Goal: Transaction & Acquisition: Purchase product/service

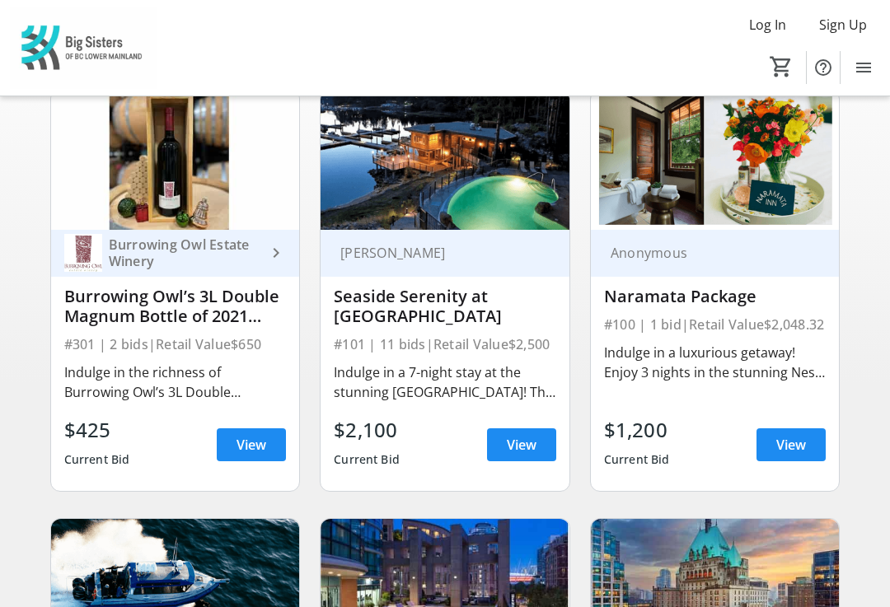
scroll to position [157, 0]
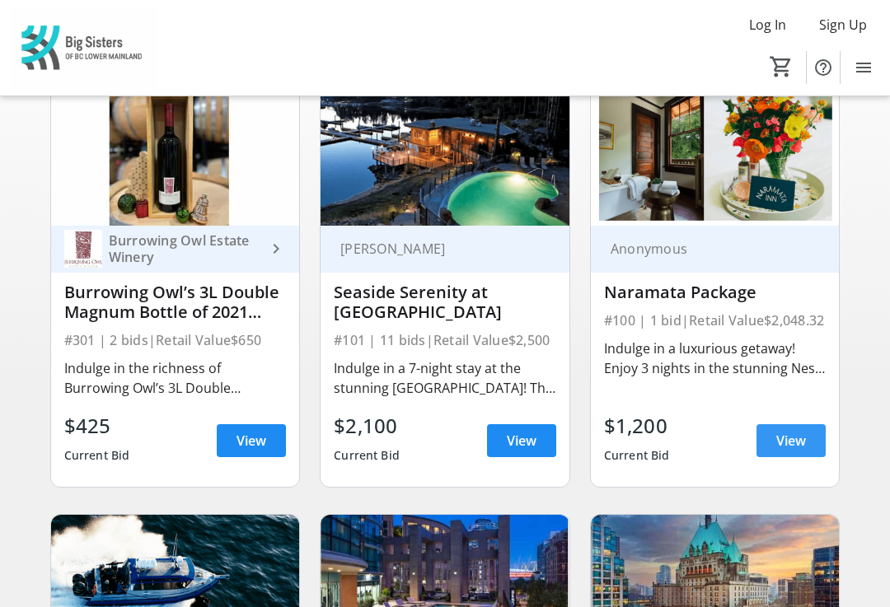
click at [788, 442] on span "View" at bounding box center [791, 441] width 30 height 20
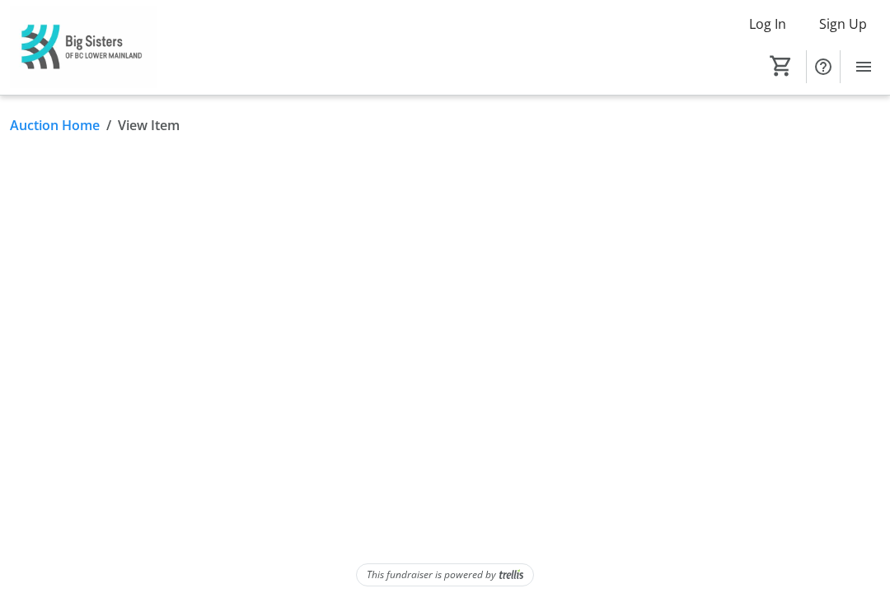
click at [798, 434] on html "Log In Sign Up Home Donations Tickets 0 Home Donations Tickets Auction Home / V…" at bounding box center [445, 303] width 890 height 607
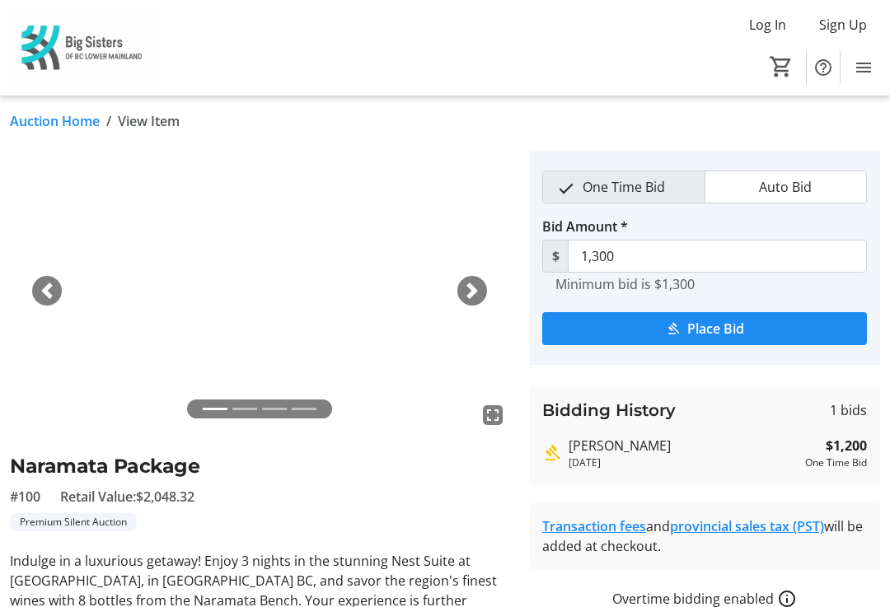
scroll to position [14, 0]
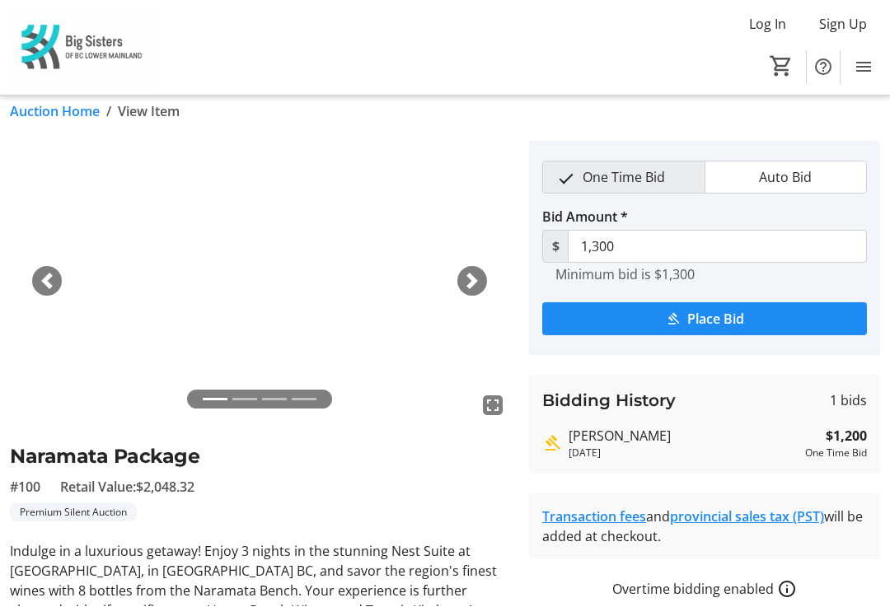
click at [729, 323] on span "Place Bid" at bounding box center [715, 320] width 57 height 20
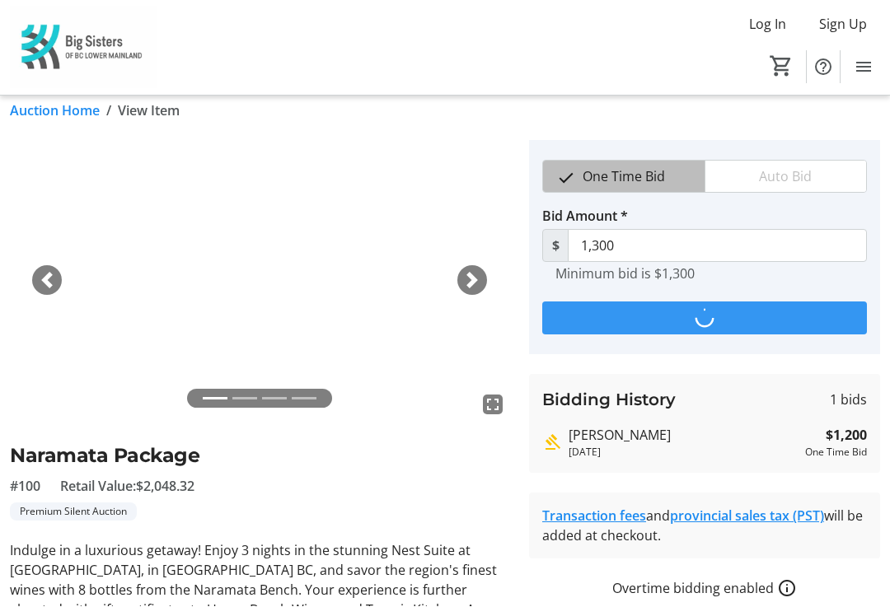
scroll to position [0, 0]
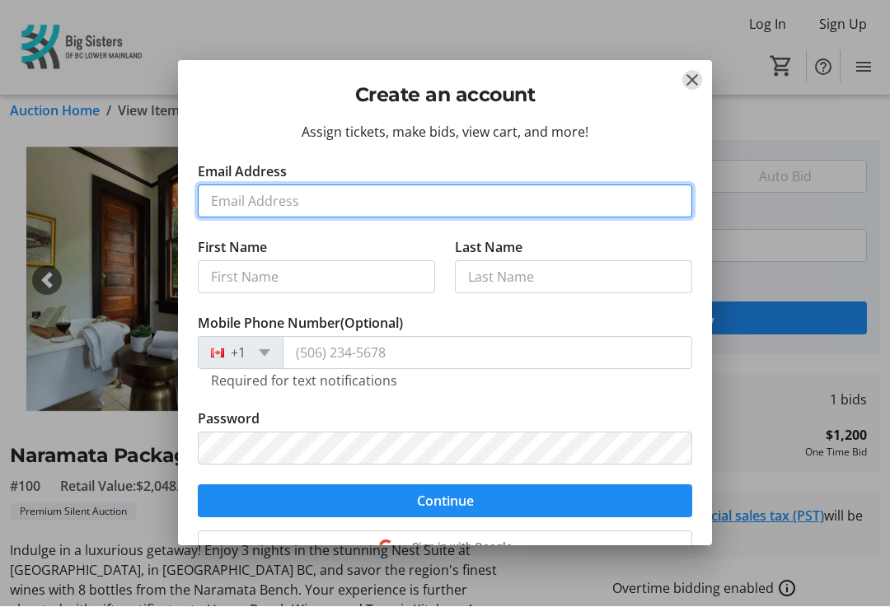
click at [271, 205] on input "Email Address" at bounding box center [445, 201] width 494 height 33
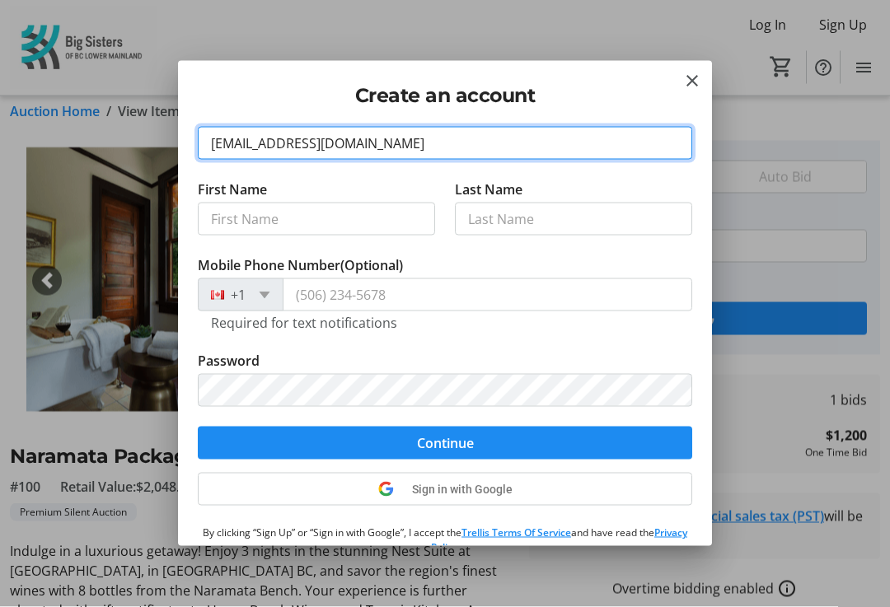
scroll to position [73, 0]
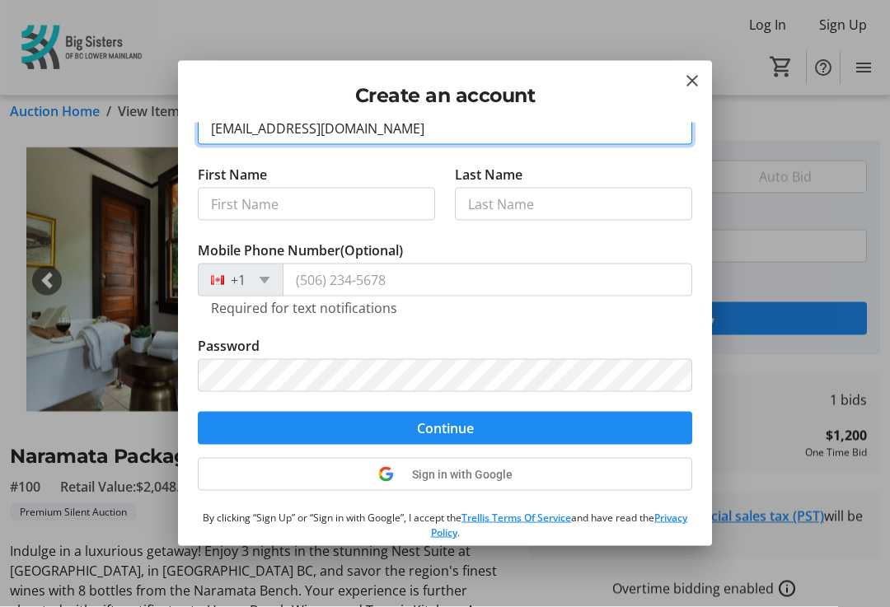
type input "[EMAIL_ADDRESS][DOMAIN_NAME]"
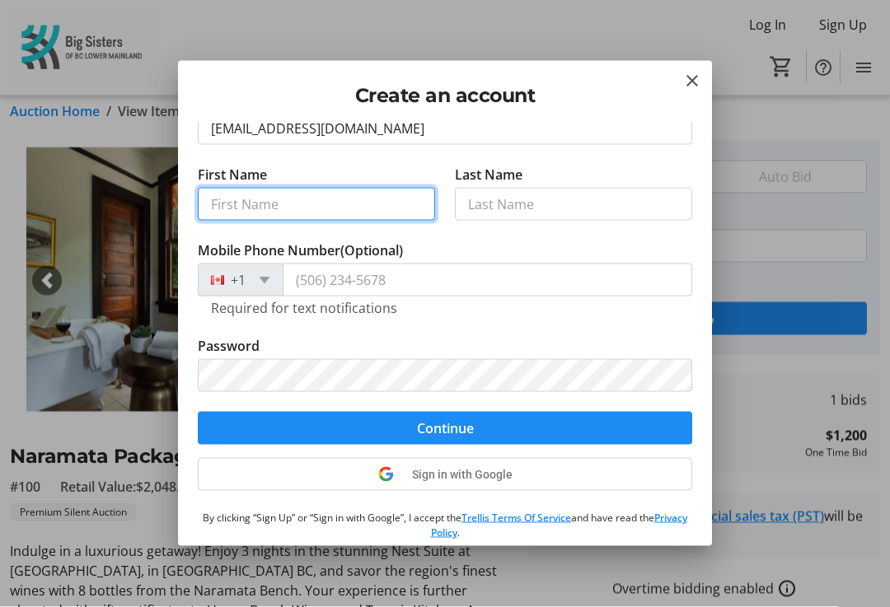
click at [270, 197] on input "First Name" at bounding box center [316, 204] width 237 height 33
type input "[PERSON_NAME]"
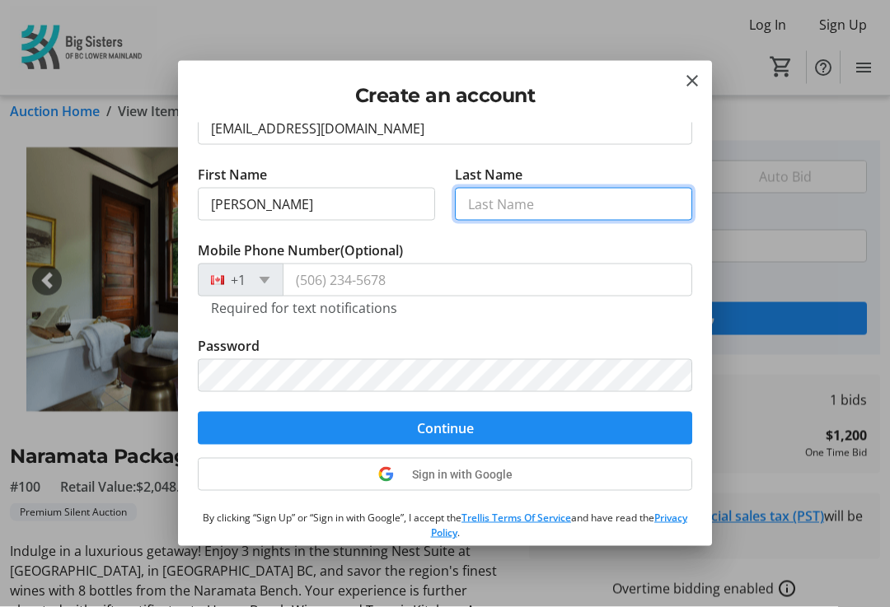
click at [524, 214] on input "Last Name" at bounding box center [573, 204] width 237 height 33
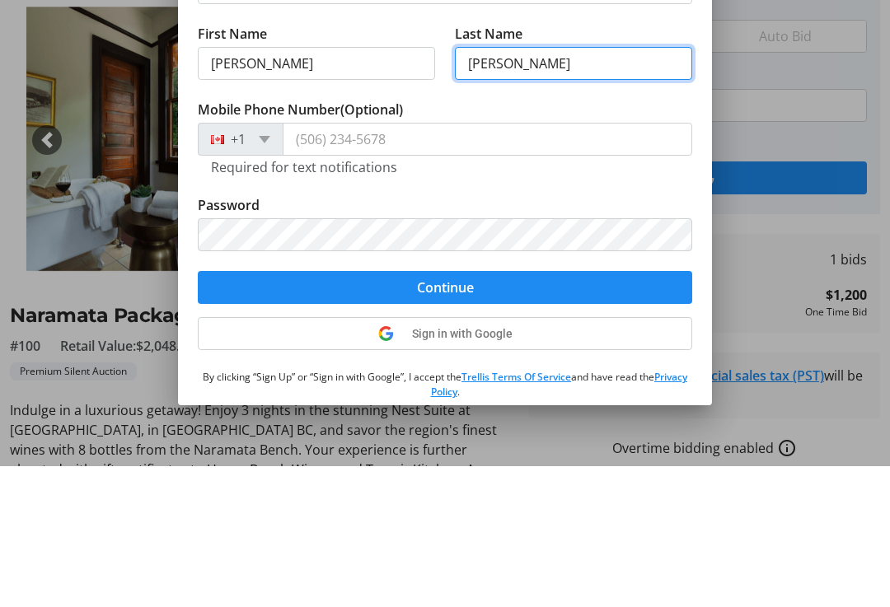
type input "[PERSON_NAME]"
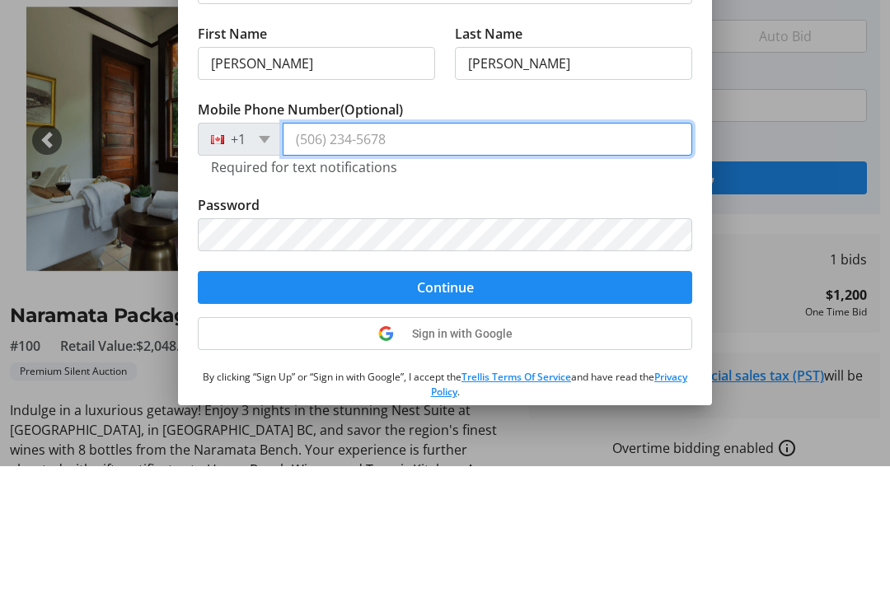
click at [365, 264] on input "Mobile Phone Number (Optional)" at bounding box center [487, 280] width 409 height 33
type input "[PHONE_NUMBER]"
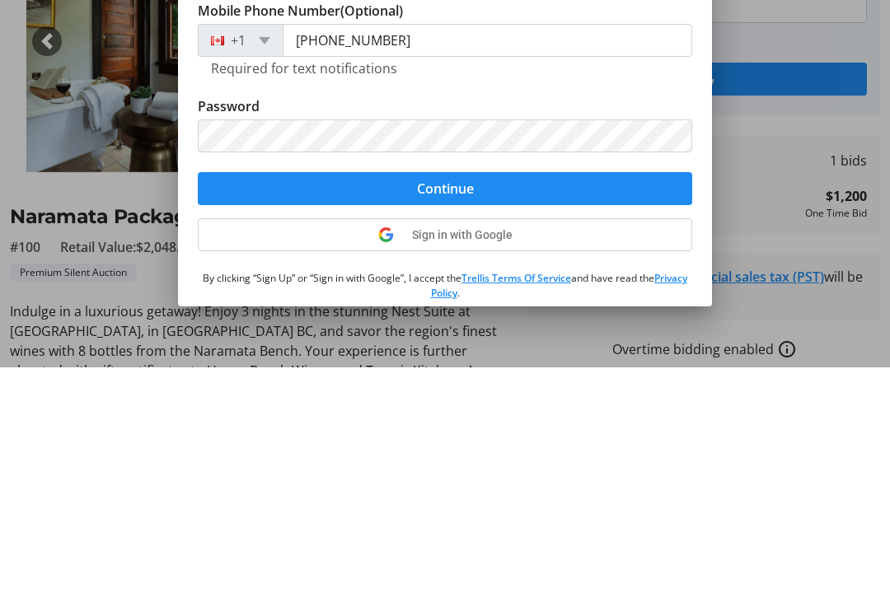
click at [470, 419] on span "Continue" at bounding box center [445, 429] width 57 height 20
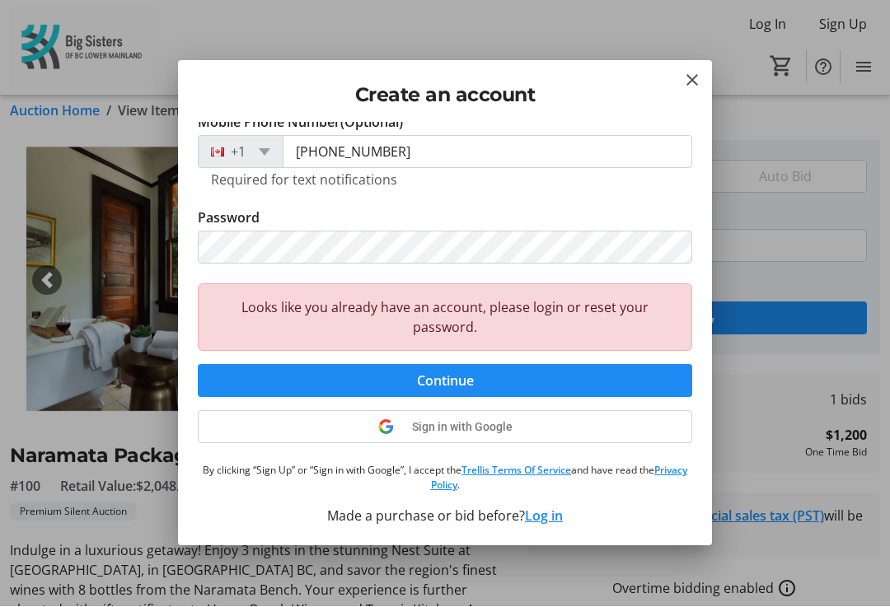
scroll to position [200, 0]
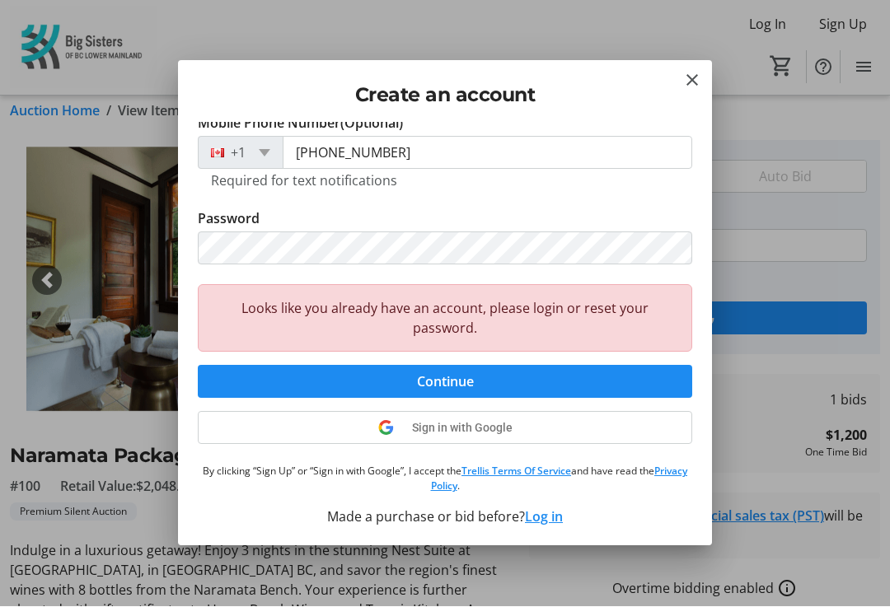
click at [548, 524] on button "Log in" at bounding box center [544, 518] width 38 height 20
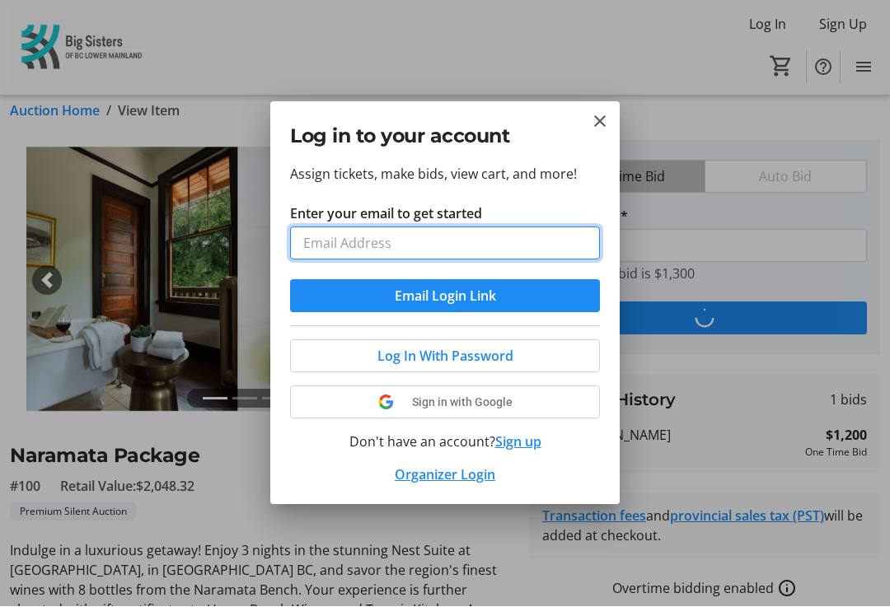
click at [382, 249] on input "Enter your email to get started" at bounding box center [445, 243] width 310 height 33
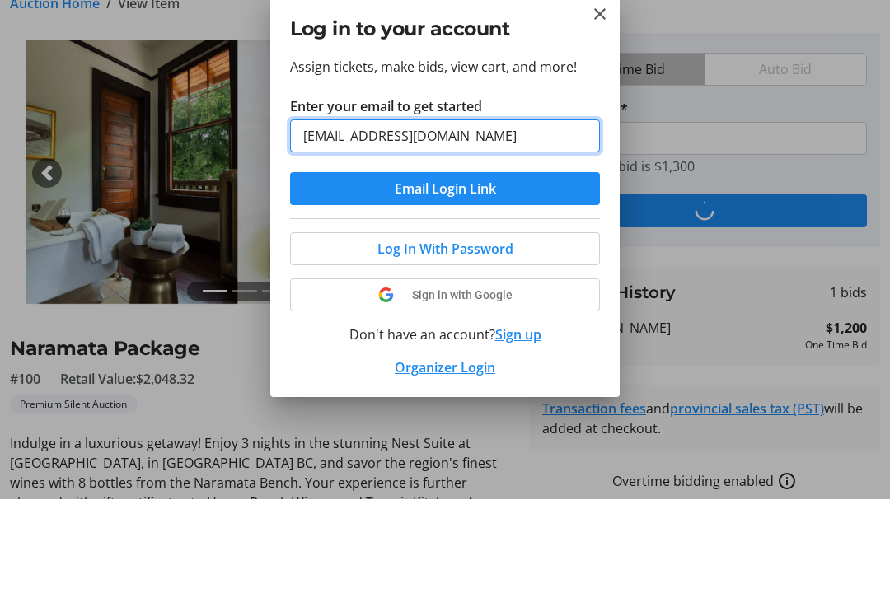
type input "[EMAIL_ADDRESS][DOMAIN_NAME]"
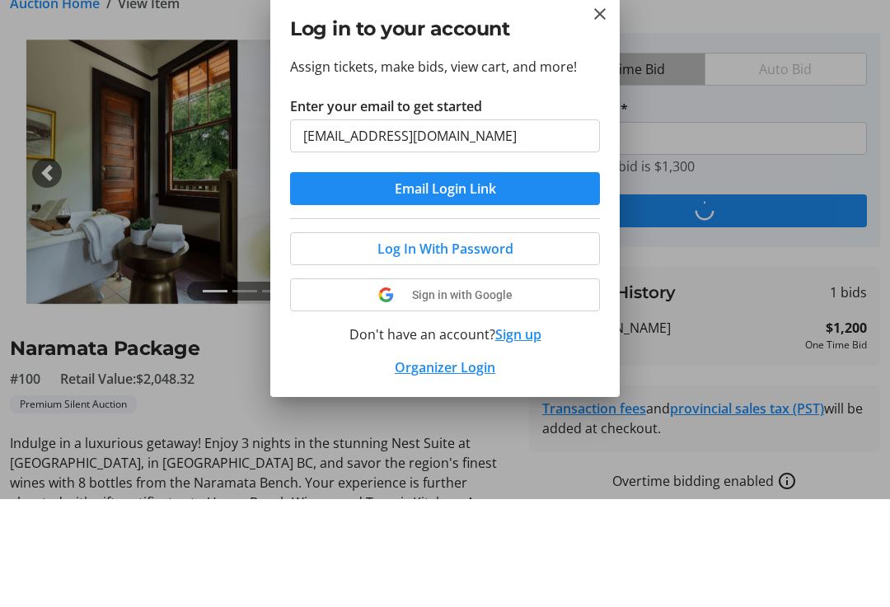
click at [517, 337] on span at bounding box center [445, 357] width 308 height 40
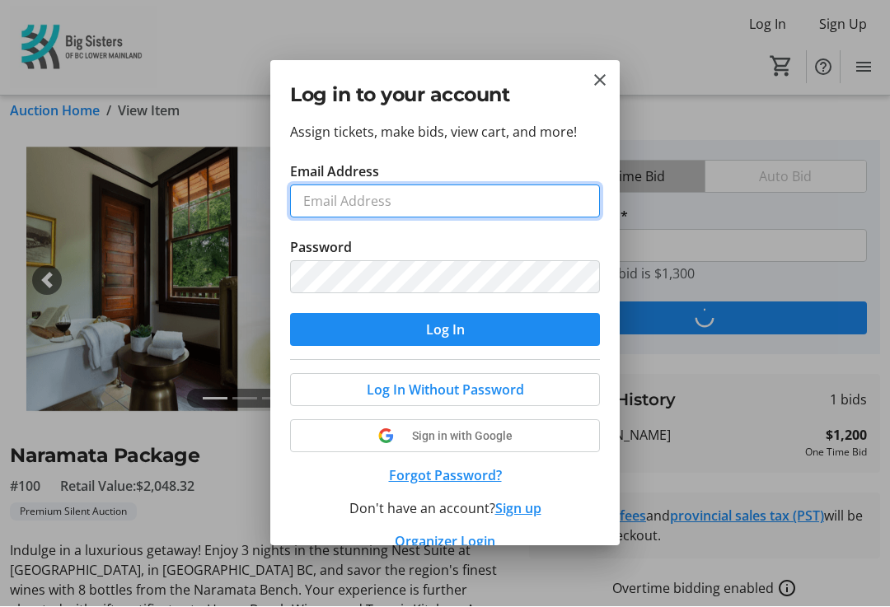
click at [367, 209] on input "Email Address" at bounding box center [445, 201] width 310 height 33
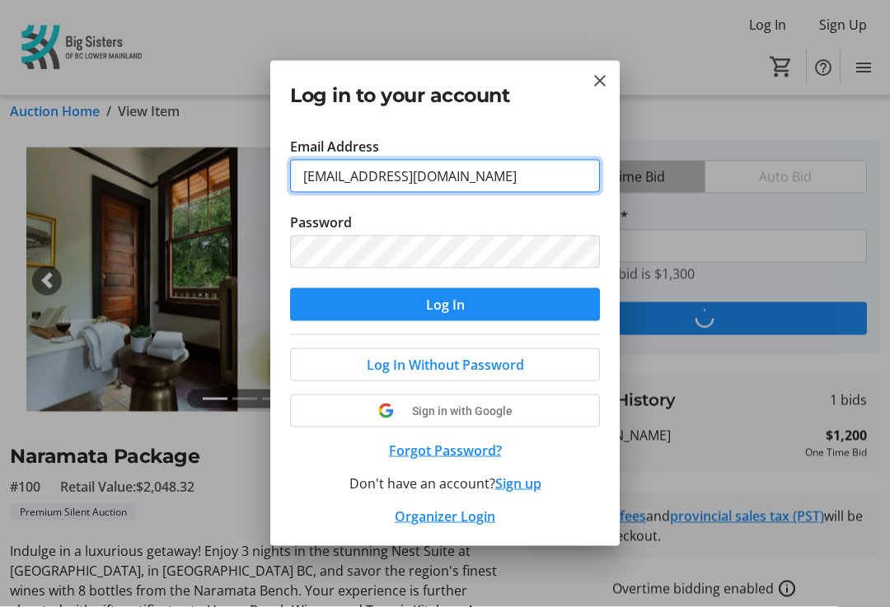
scroll to position [25, 0]
type input "[EMAIL_ADDRESS][DOMAIN_NAME]"
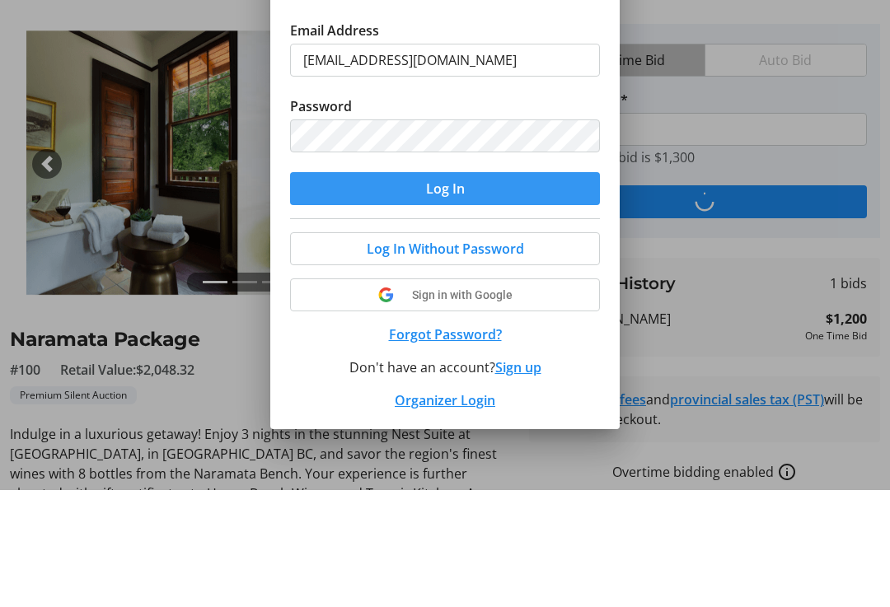
click at [467, 286] on span "submit" at bounding box center [445, 306] width 310 height 40
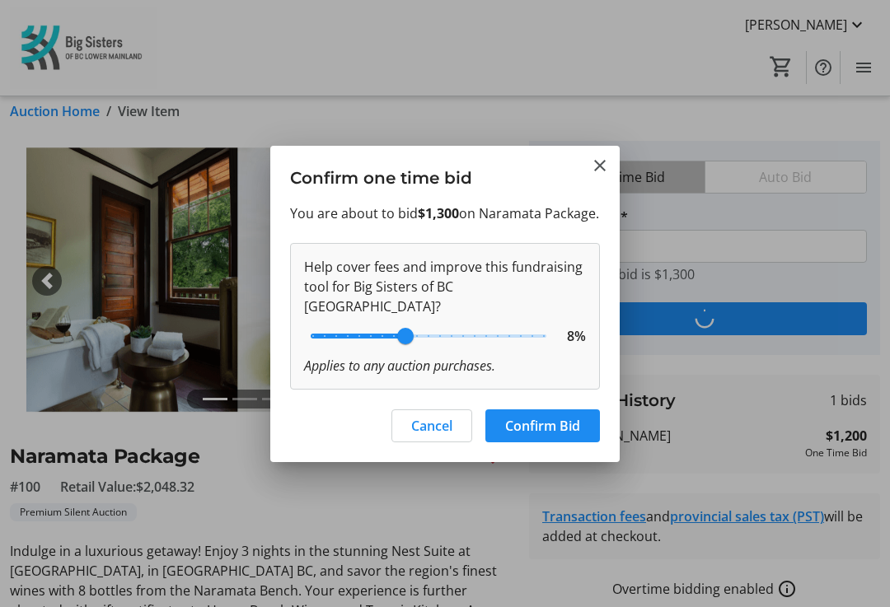
scroll to position [0, 0]
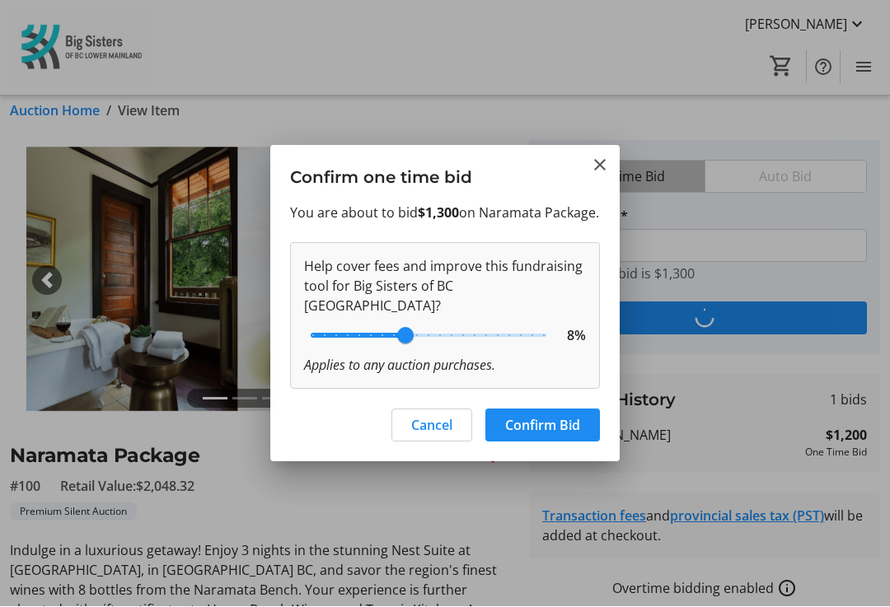
click at [554, 428] on span "Confirm Bid" at bounding box center [542, 426] width 75 height 20
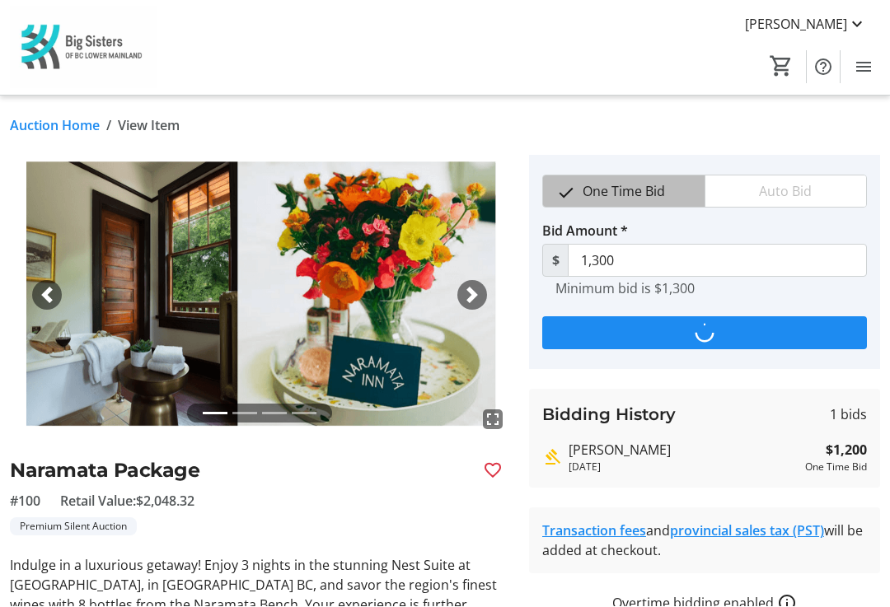
scroll to position [15, 0]
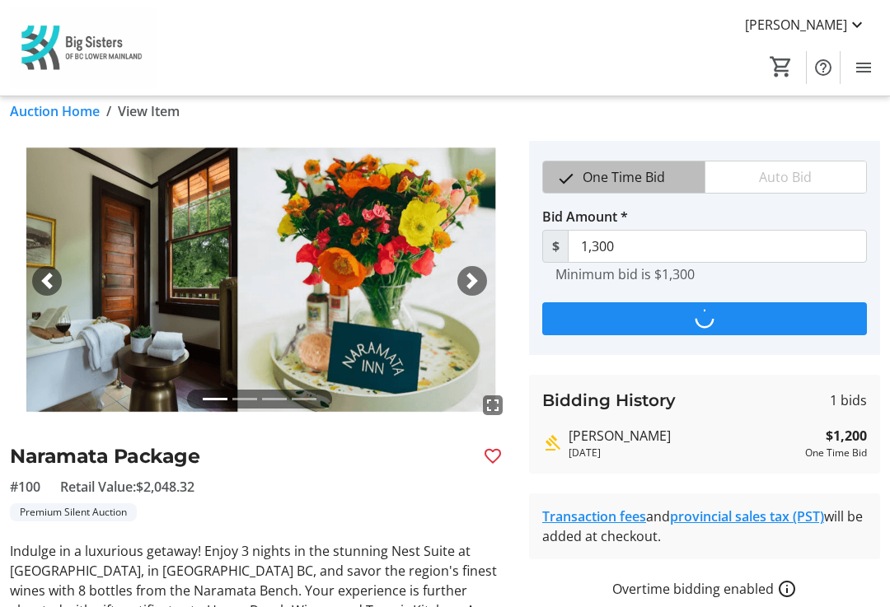
type input "1,400"
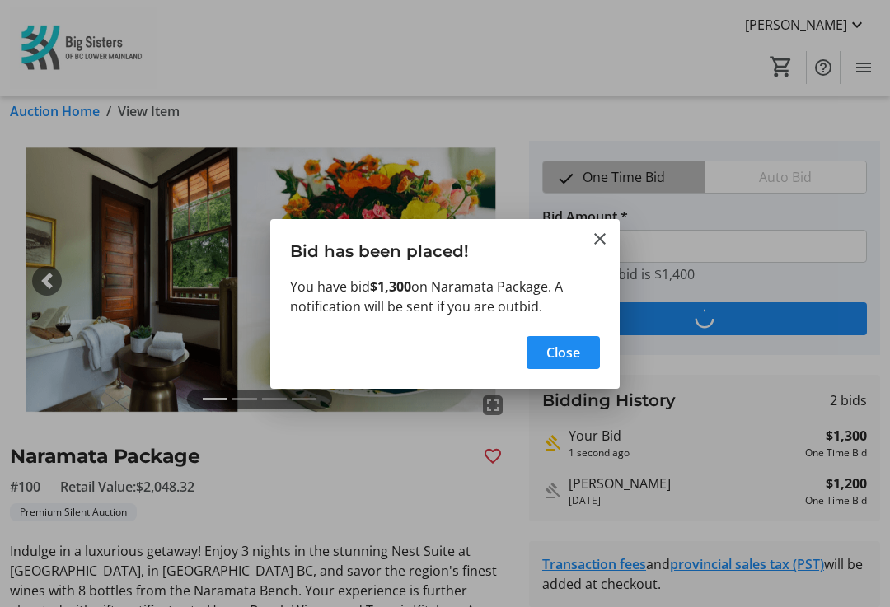
scroll to position [0, 0]
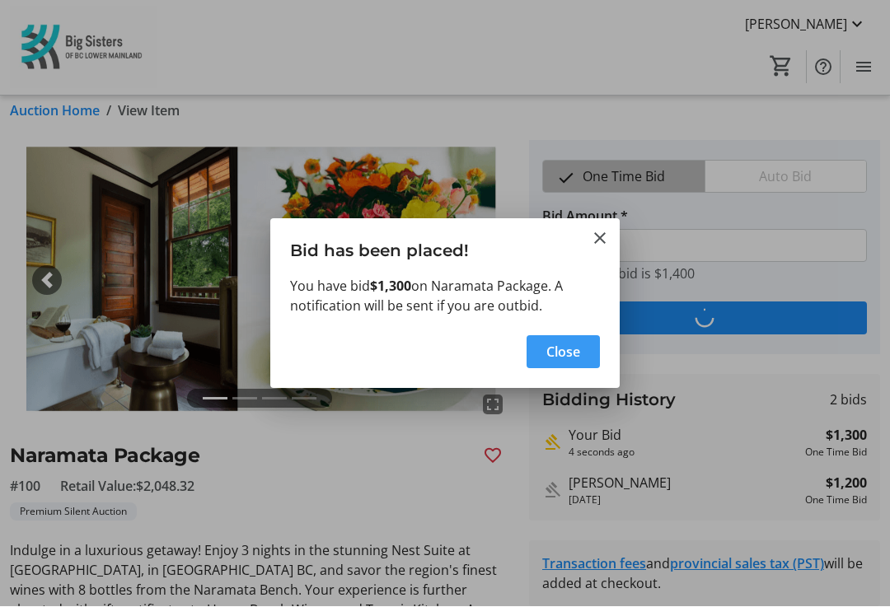
click at [573, 363] on span "button" at bounding box center [562, 353] width 73 height 40
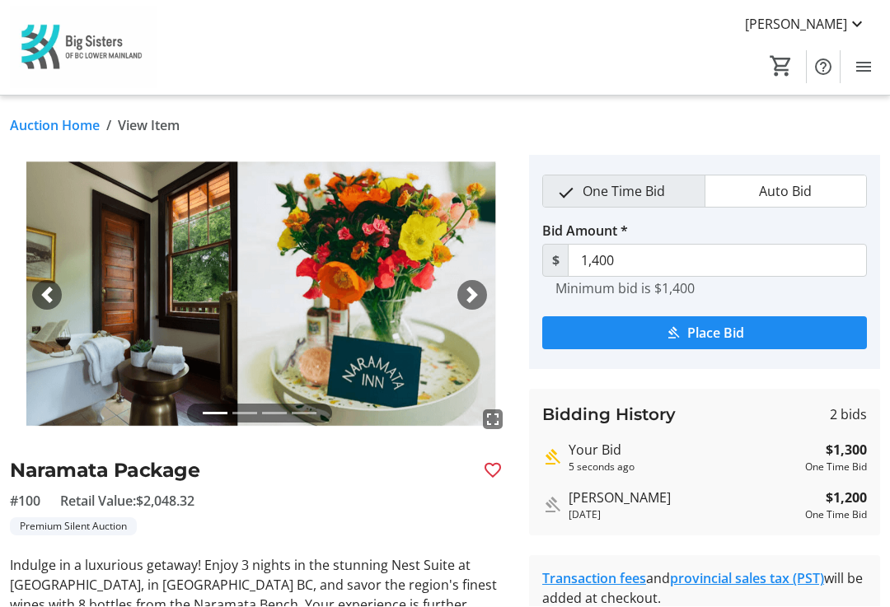
scroll to position [15, 0]
